Goal: Task Accomplishment & Management: Use online tool/utility

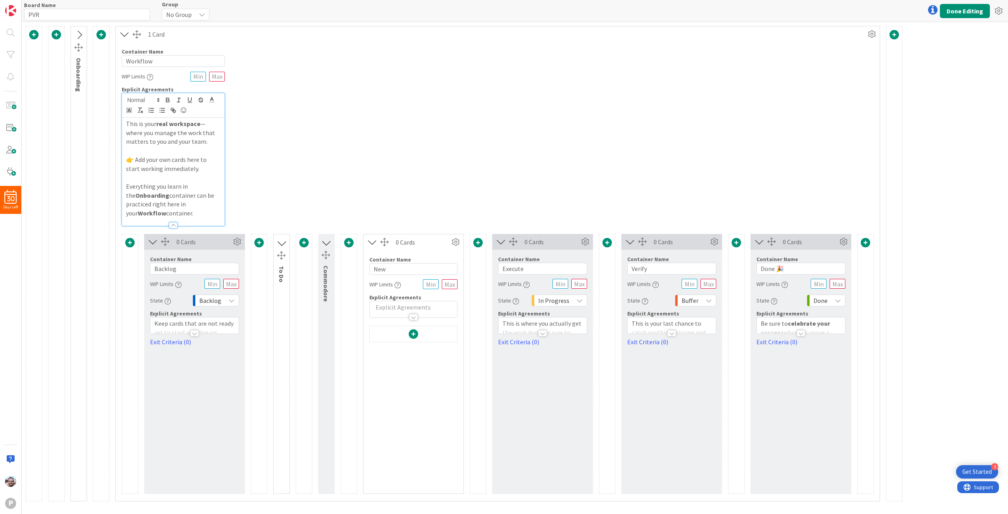
click at [415, 332] on span at bounding box center [413, 333] width 9 height 9
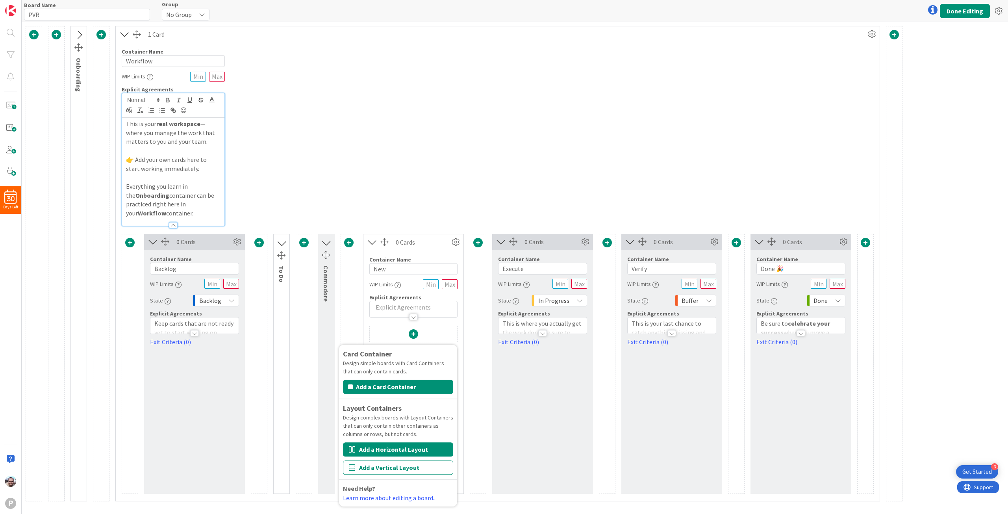
click at [407, 450] on button "Add a Horizontal Layout" at bounding box center [398, 449] width 110 height 14
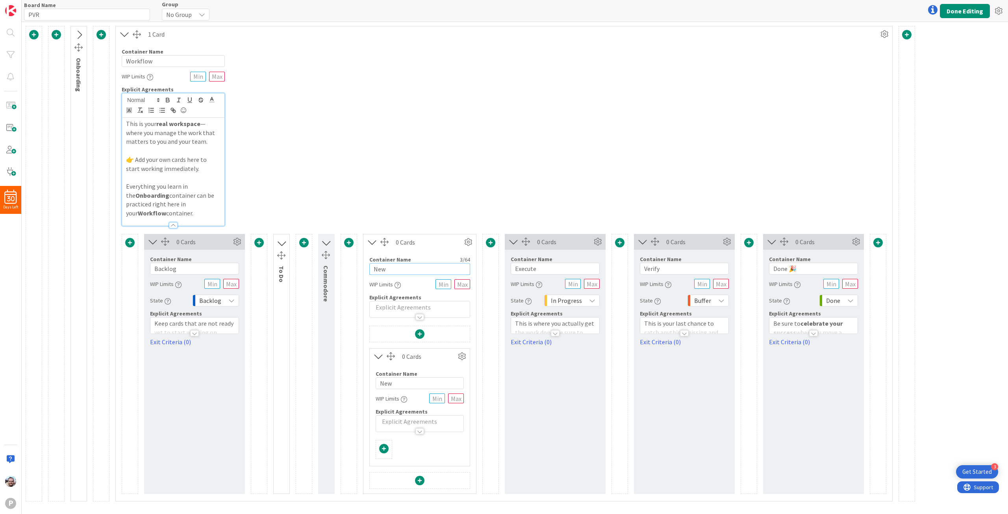
drag, startPoint x: 387, startPoint y: 266, endPoint x: 351, endPoint y: 263, distance: 35.9
click at [351, 263] on div "0 Cards Container Name 7 / 64 Backlog WIP Limits State Backlog Explicit Agreeme…" at bounding box center [504, 364] width 764 height 260
type input "Flock"
drag, startPoint x: 395, startPoint y: 377, endPoint x: 360, endPoint y: 371, distance: 35.5
click at [360, 371] on div "0 Cards Container Name 7 / 64 Backlog WIP Limits State Backlog Explicit Agreeme…" at bounding box center [504, 364] width 764 height 260
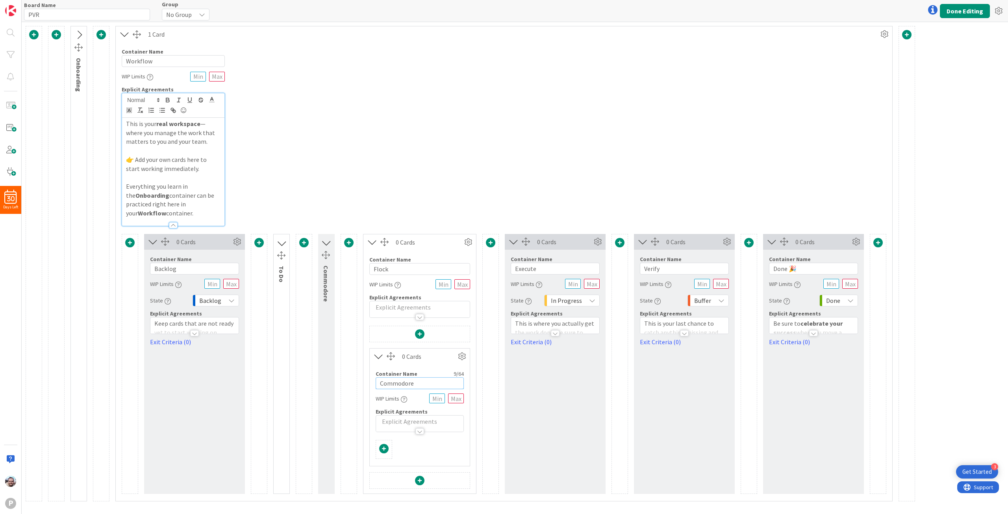
type input "Commodore"
drag, startPoint x: 551, startPoint y: 270, endPoint x: 497, endPoint y: 267, distance: 54.8
click at [497, 267] on div "0 Cards Container Name 7 / 64 Backlog WIP Limits State Backlog Explicit Agreeme…" at bounding box center [504, 364] width 764 height 260
drag, startPoint x: 538, startPoint y: 270, endPoint x: 483, endPoint y: 266, distance: 55.3
click at [483, 266] on div "0 Cards Container Name 7 / 64 Backlog WIP Limits State Backlog Explicit Agreeme…" at bounding box center [504, 364] width 764 height 260
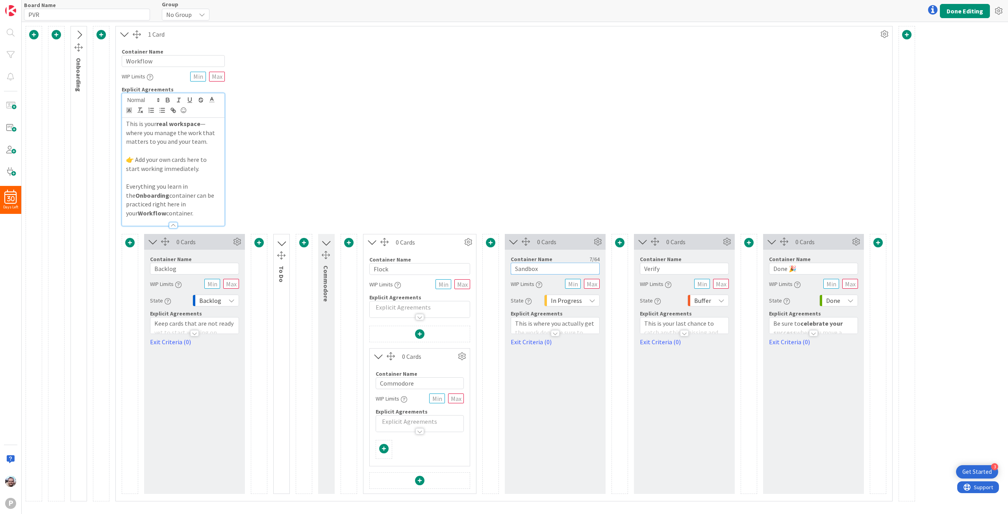
type input "Sandbox"
drag, startPoint x: 667, startPoint y: 267, endPoint x: 612, endPoint y: 263, distance: 54.9
click at [612, 263] on div "0 Cards Container Name 7 / 64 Backlog WIP Limits State Backlog Explicit Agreeme…" at bounding box center [504, 364] width 764 height 260
type input "Testing"
click at [782, 269] on input "Done 🎉" at bounding box center [813, 269] width 89 height 12
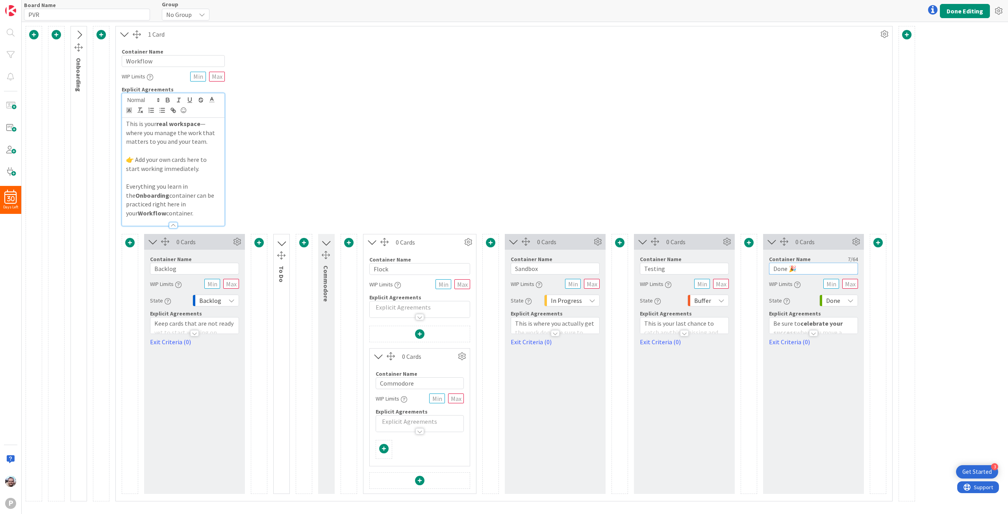
click at [782, 269] on input "Done 🎉" at bounding box center [813, 269] width 89 height 12
type input "Prod🎉"
click at [965, 4] on button "Done Editing" at bounding box center [965, 11] width 50 height 14
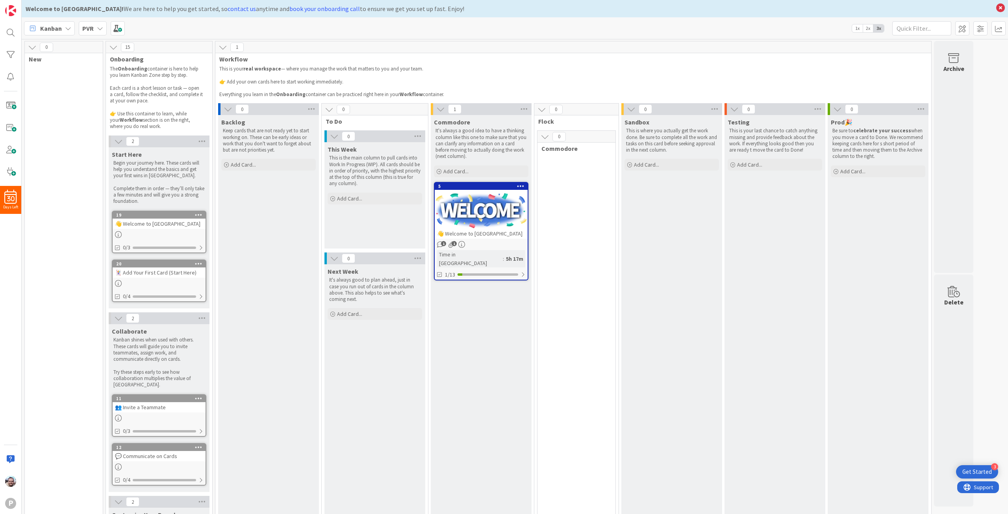
click at [543, 136] on icon at bounding box center [544, 136] width 9 height 9
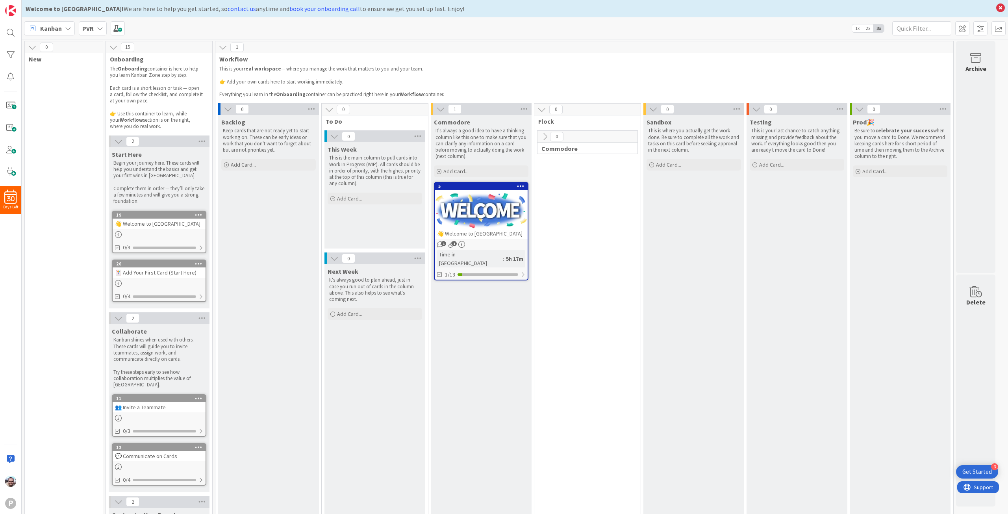
click at [543, 136] on icon at bounding box center [544, 136] width 9 height 9
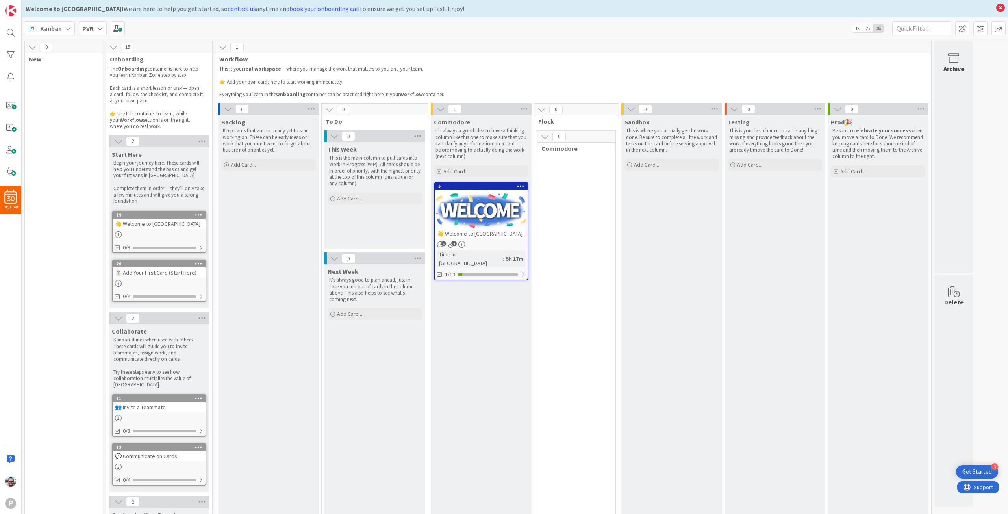
click at [543, 136] on icon at bounding box center [544, 136] width 9 height 9
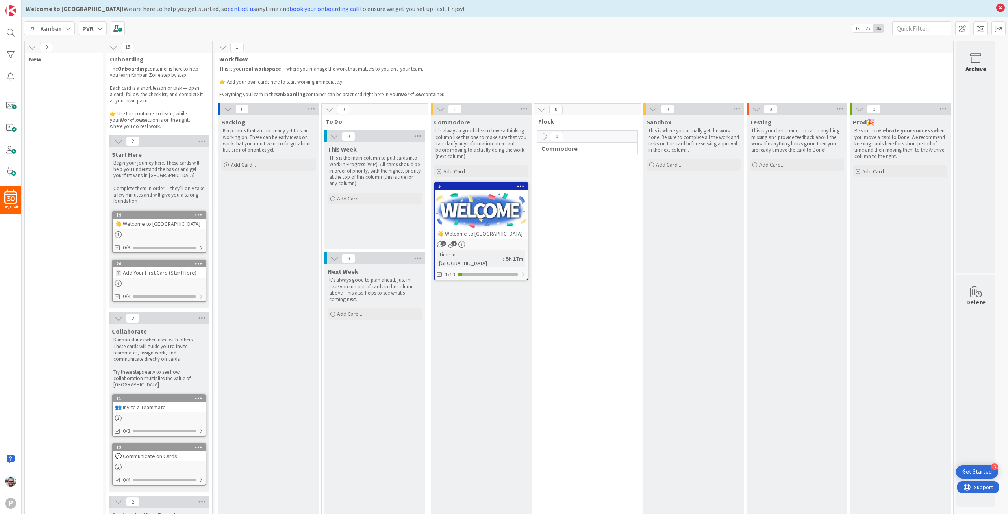
click at [542, 136] on icon at bounding box center [544, 136] width 9 height 9
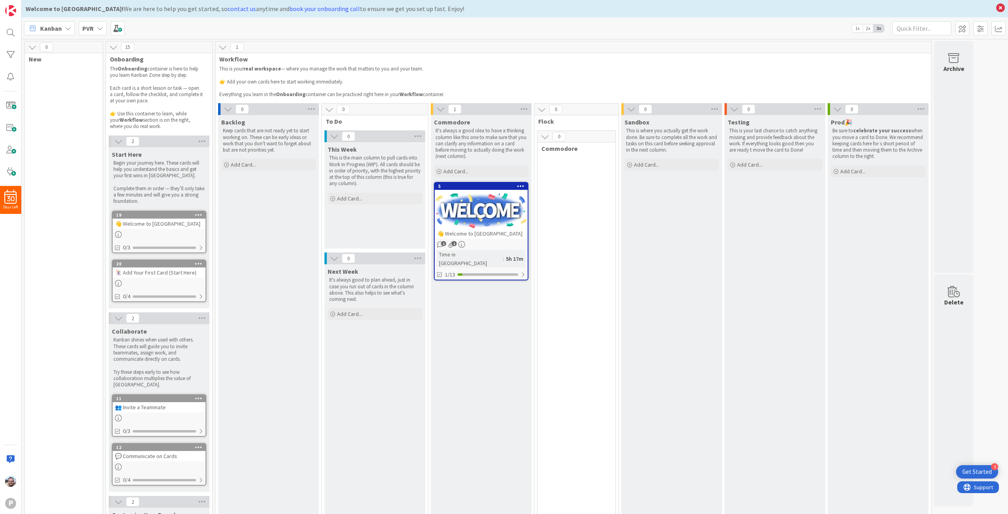
click at [542, 108] on icon at bounding box center [541, 109] width 9 height 9
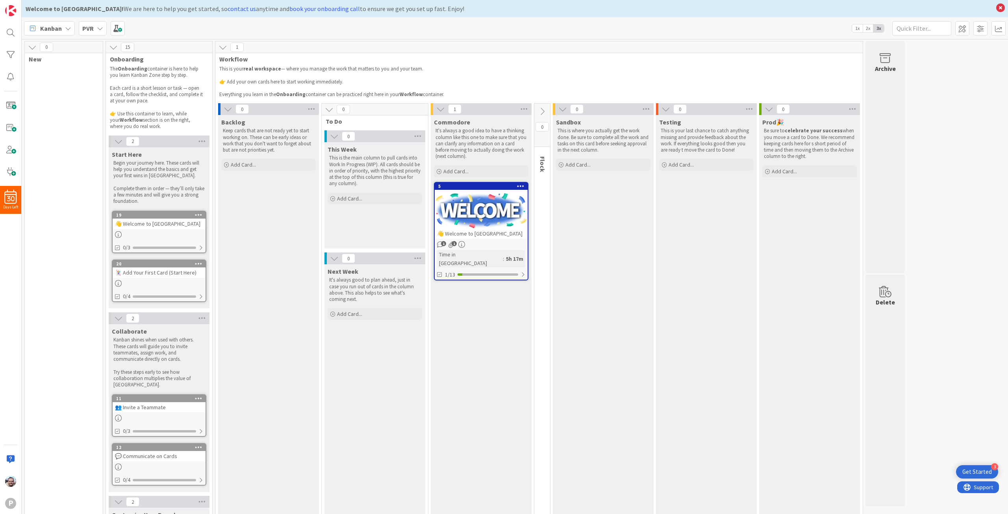
click at [431, 113] on div at bounding box center [432, 109] width 2 height 12
click at [436, 110] on icon at bounding box center [440, 109] width 9 height 9
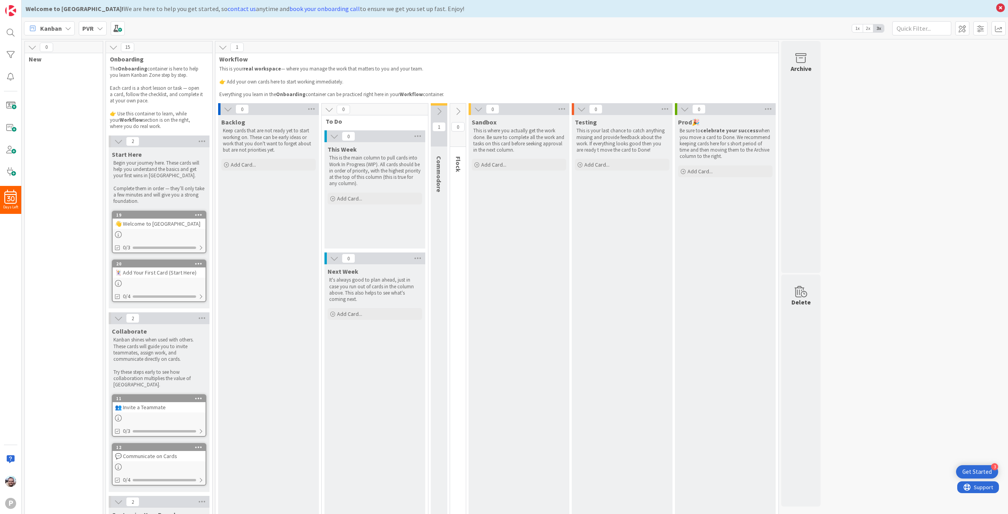
click at [441, 115] on icon at bounding box center [439, 111] width 9 height 9
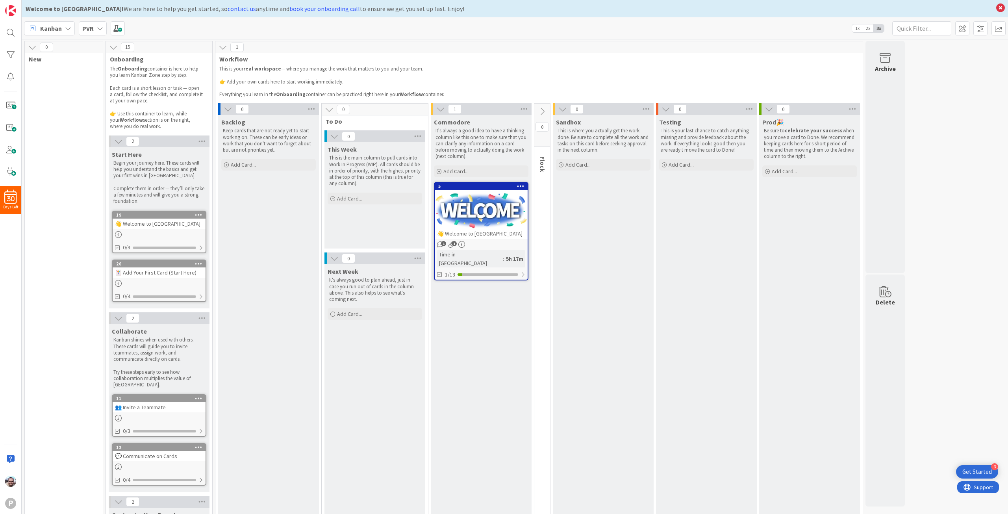
click at [542, 108] on icon at bounding box center [542, 111] width 9 height 9
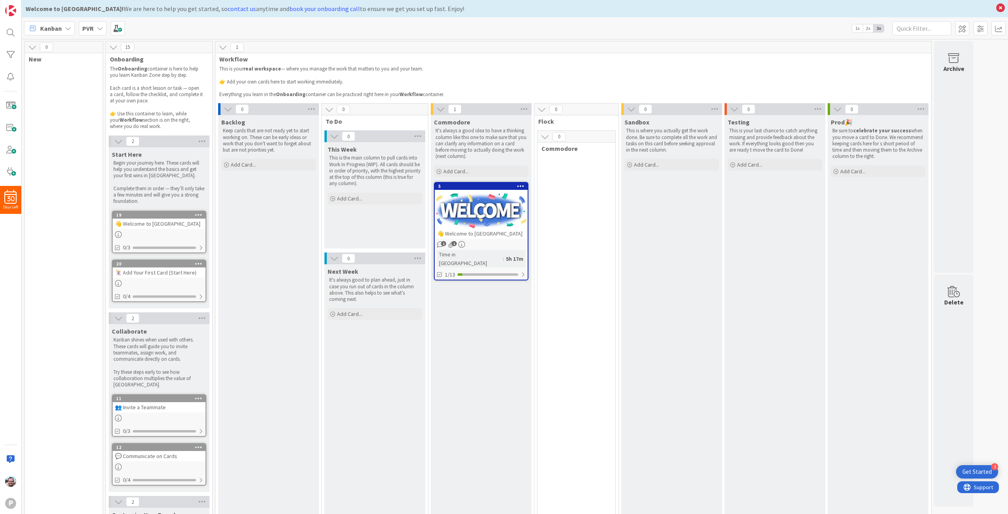
click at [561, 123] on span "Flock" at bounding box center [573, 121] width 70 height 8
click at [557, 149] on span "Commodore" at bounding box center [573, 148] width 64 height 8
click at [234, 164] on span "Add Card..." at bounding box center [243, 164] width 25 height 7
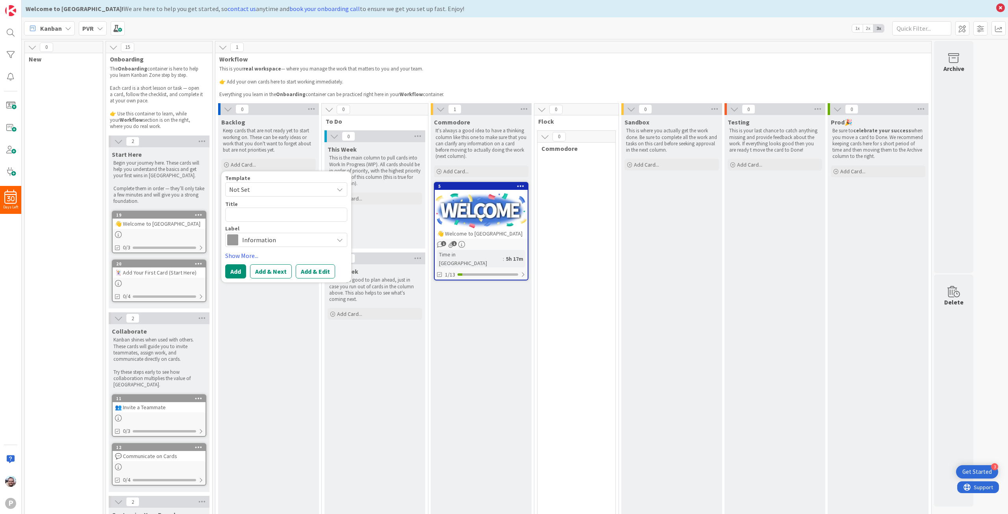
type textarea "x"
type textarea "T"
type textarea "x"
type textarea "Te"
type textarea "x"
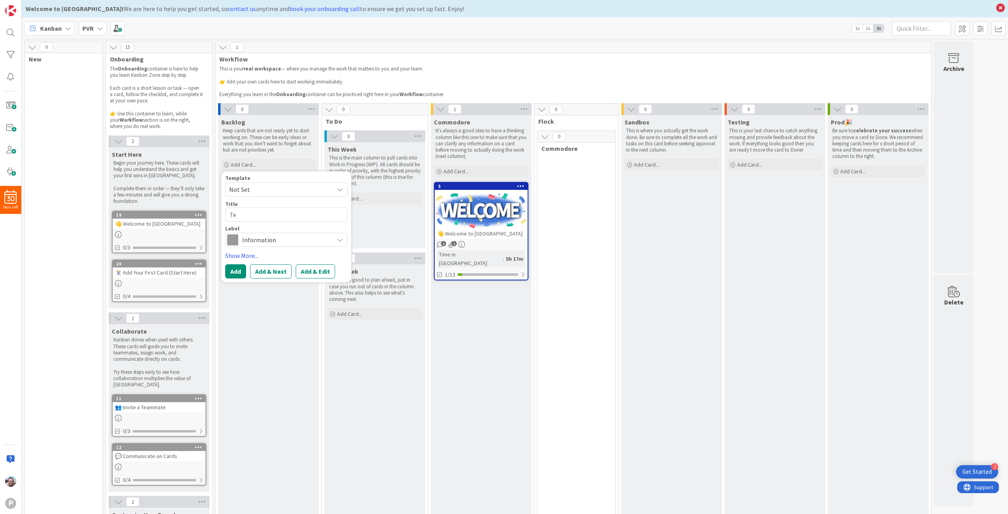
type textarea "Tes"
type textarea "x"
type textarea "Test"
click at [234, 276] on button "Add" at bounding box center [235, 271] width 21 height 14
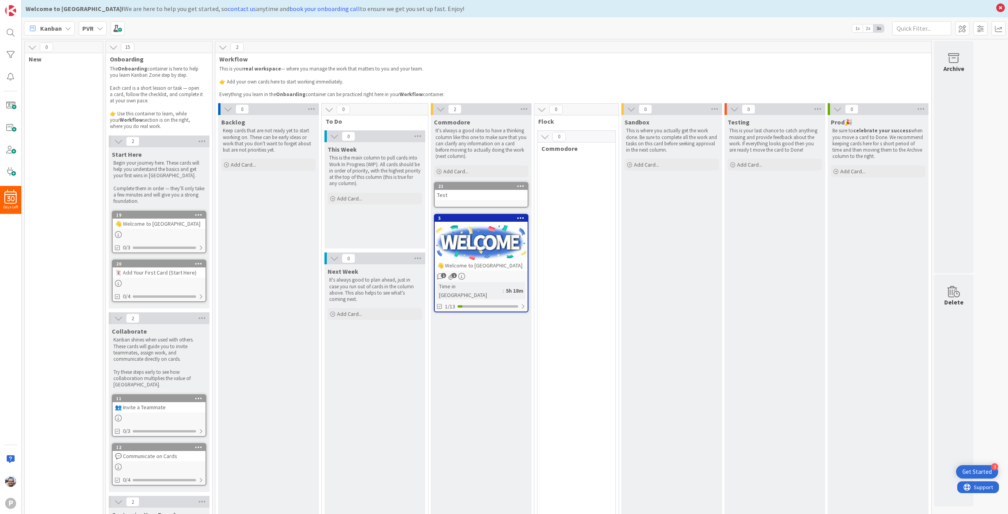
click at [28, 52] on button at bounding box center [32, 47] width 10 height 10
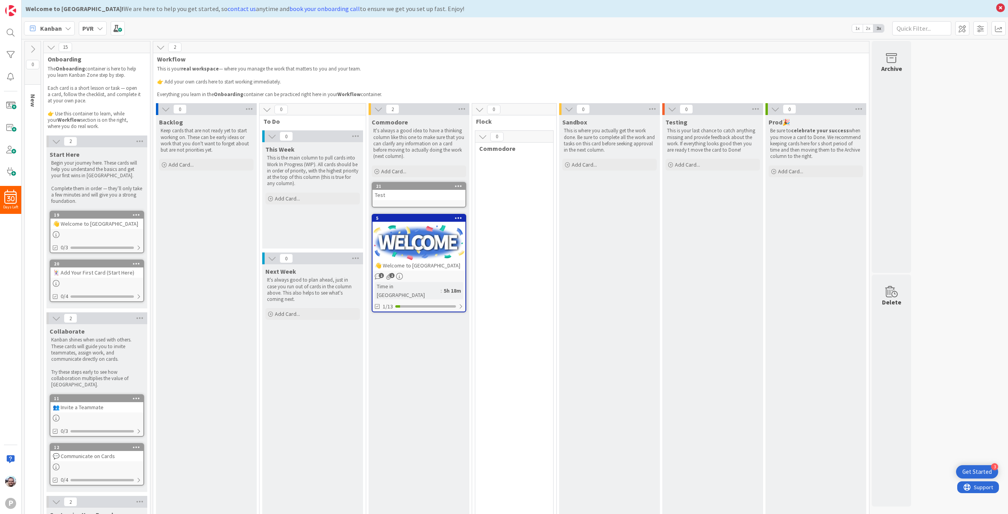
click at [33, 48] on icon at bounding box center [32, 49] width 9 height 9
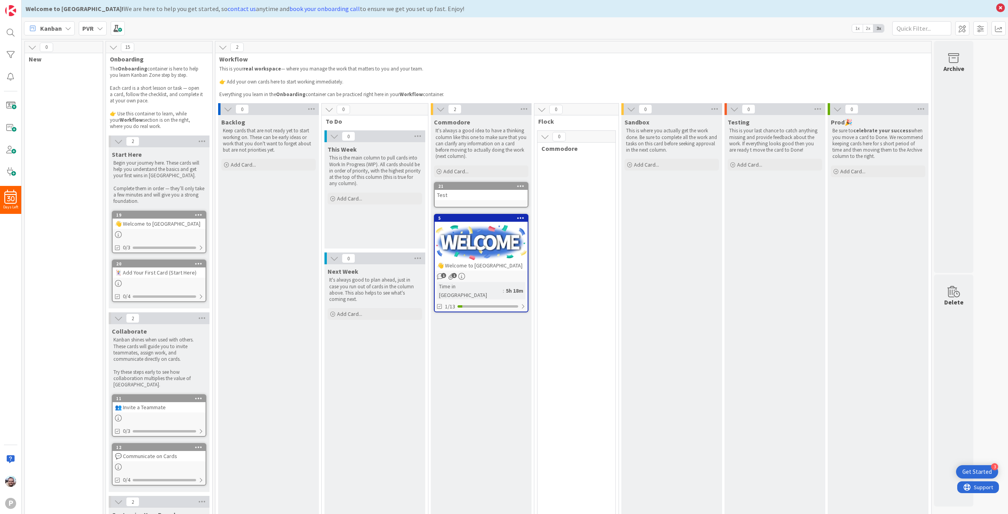
click at [493, 112] on div "2" at bounding box center [481, 109] width 101 height 12
